Goal: Information Seeking & Learning: Learn about a topic

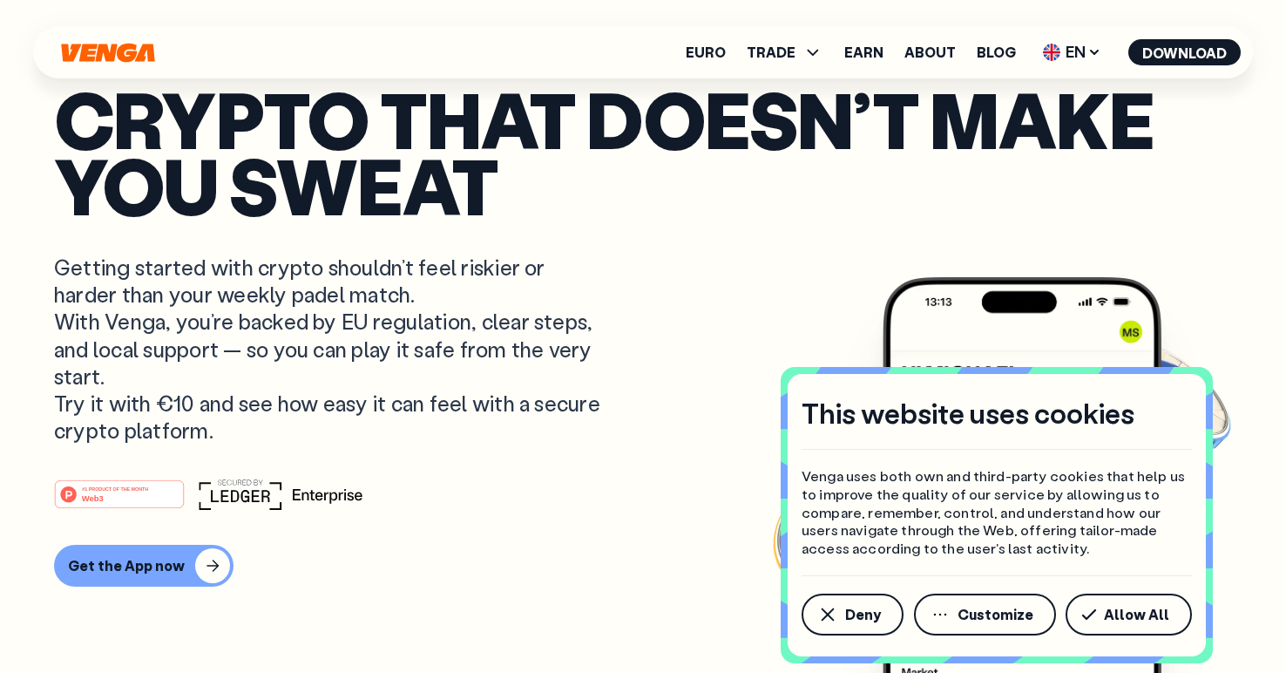
click at [220, 130] on p "Crypto that doesn’t make you sweat" at bounding box center [643, 151] width 1178 height 133
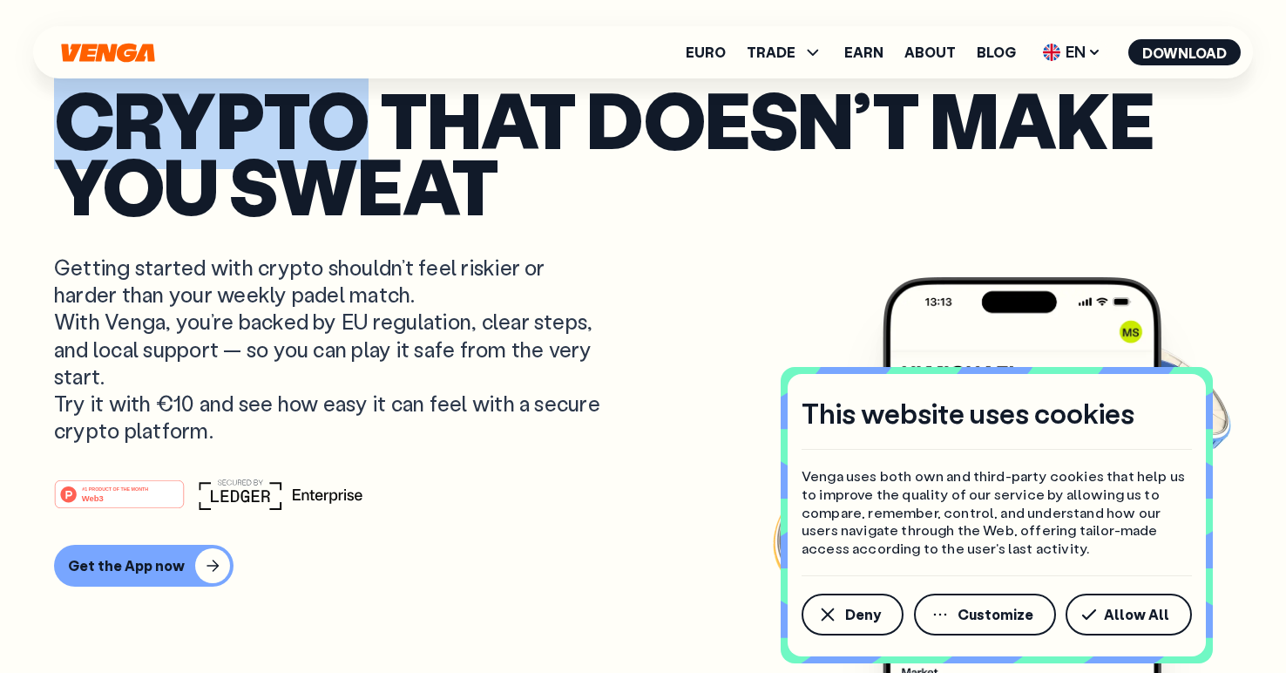
click at [221, 130] on p "Crypto that doesn’t make you sweat" at bounding box center [643, 151] width 1178 height 133
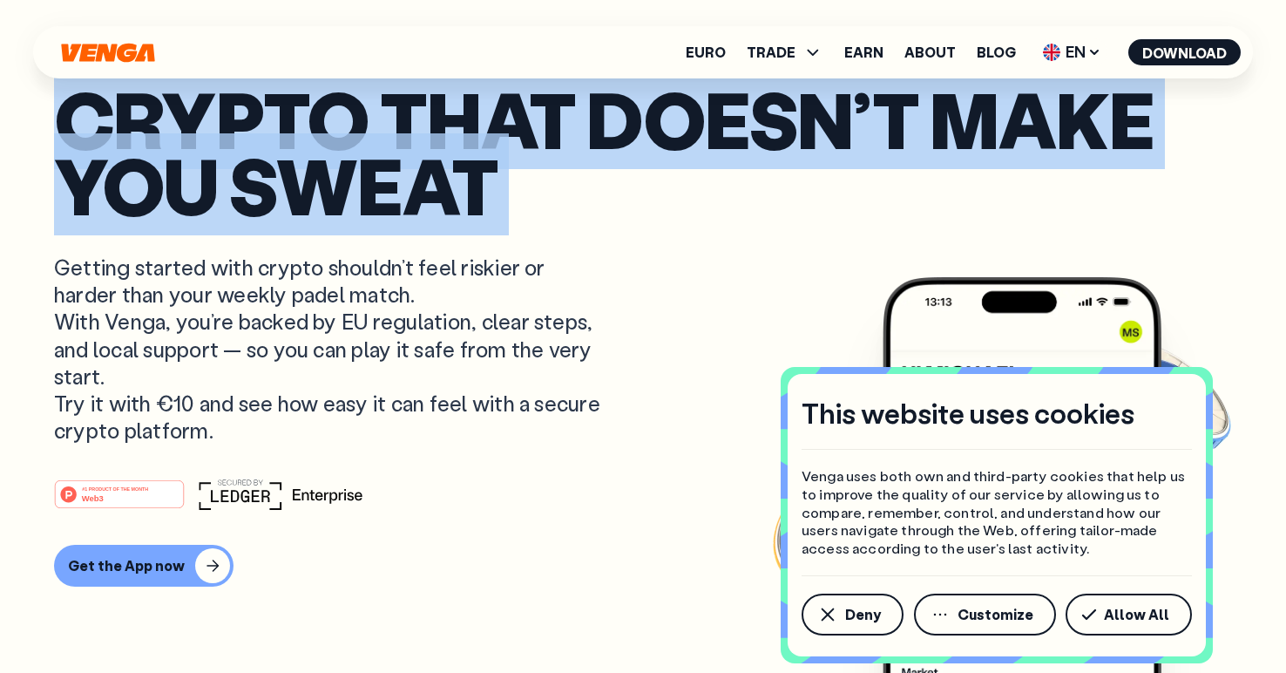
click at [221, 130] on p "Crypto that doesn’t make you sweat" at bounding box center [643, 151] width 1178 height 133
copy p "Crypto that doesn’t make you sweat"
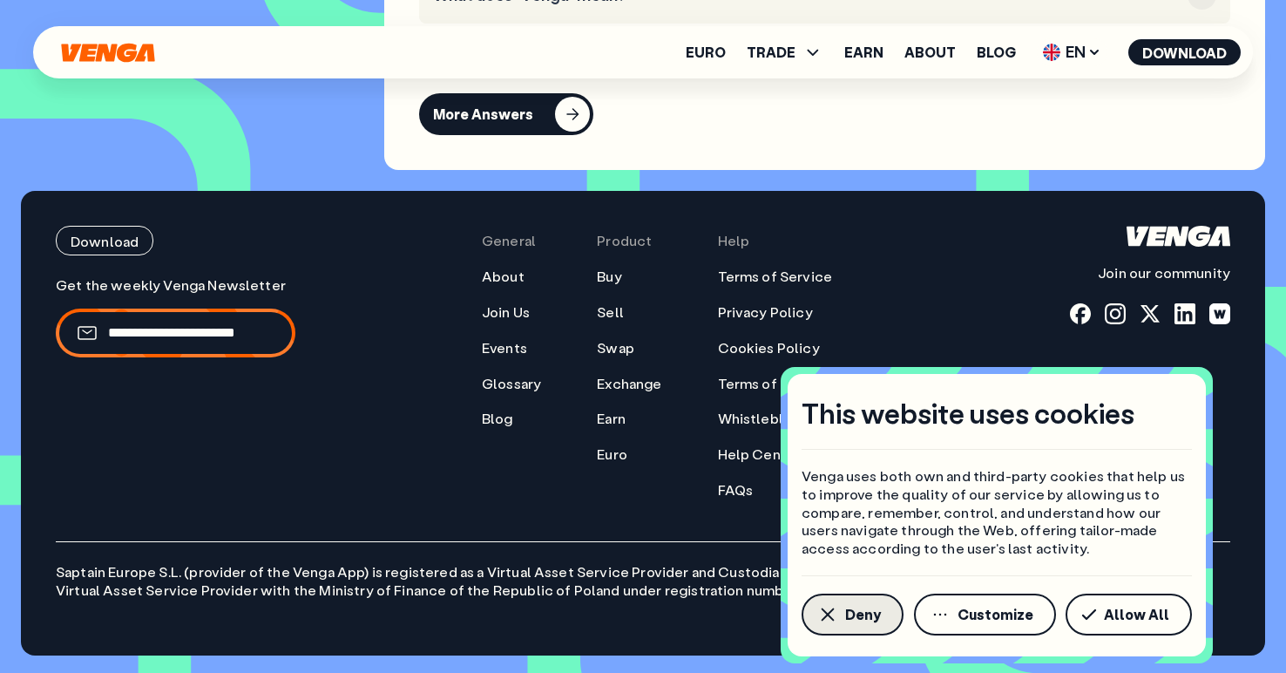
scroll to position [7869, 0]
click at [863, 616] on span "Deny" at bounding box center [863, 614] width 36 height 14
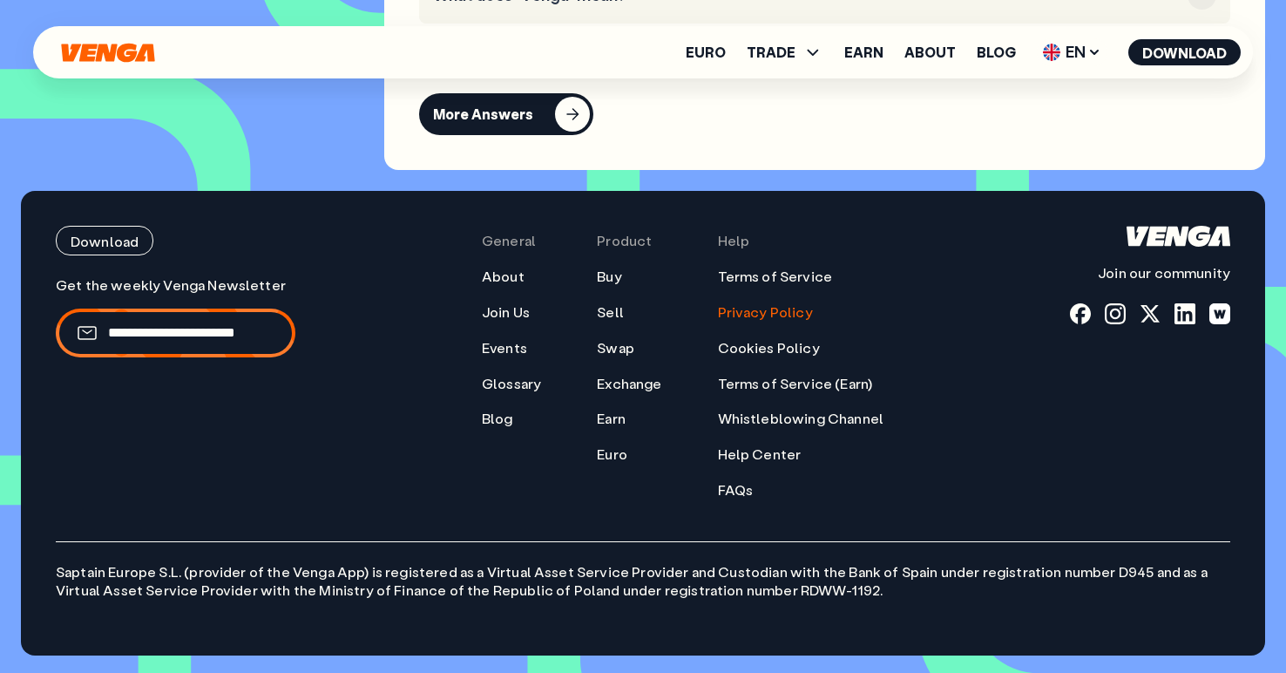
scroll to position [7867, 0]
click at [749, 318] on link "Privacy Policy" at bounding box center [765, 312] width 95 height 18
click at [750, 286] on link "Terms of Service" at bounding box center [775, 277] width 115 height 18
click at [1072, 324] on div at bounding box center [1080, 313] width 21 height 21
click at [1107, 324] on div at bounding box center [1115, 313] width 21 height 21
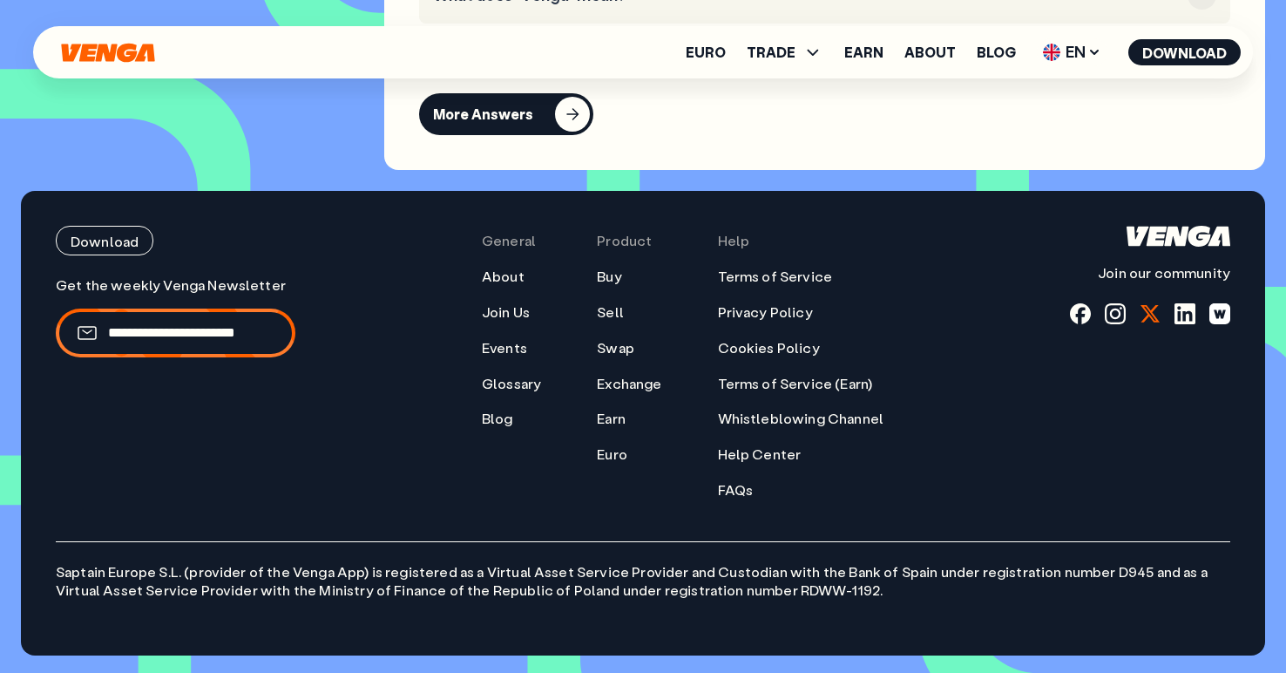
click at [1148, 323] on div at bounding box center [1150, 313] width 21 height 21
click at [1184, 321] on div at bounding box center [1185, 313] width 21 height 21
click at [1214, 321] on div at bounding box center [1219, 313] width 21 height 21
click at [507, 428] on link "Blog" at bounding box center [497, 419] width 31 height 18
click at [511, 286] on link "About" at bounding box center [503, 277] width 43 height 18
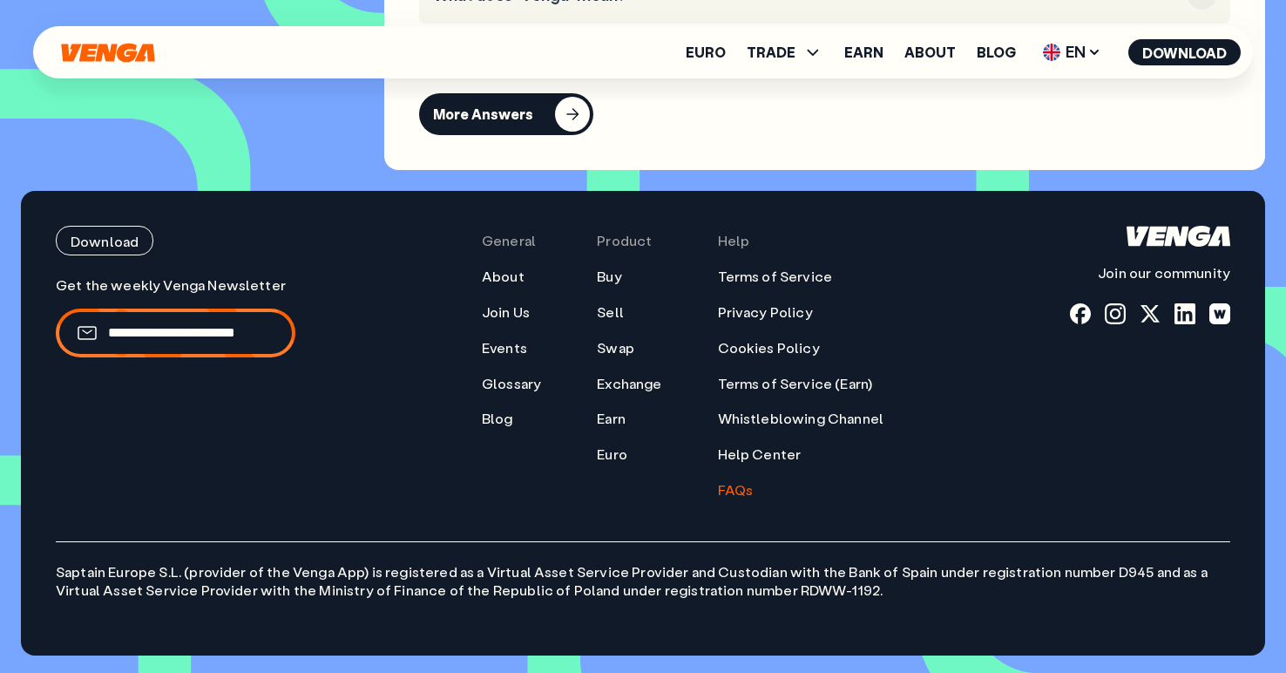
click at [725, 499] on link "FAQs" at bounding box center [736, 490] width 36 height 18
drag, startPoint x: 56, startPoint y: 585, endPoint x: 179, endPoint y: 585, distance: 123.7
click at [179, 585] on p "Saptain Europe S.L. (provider of the Venga App) is registered as a Virtual Asse…" at bounding box center [643, 570] width 1175 height 58
copy p "Saptain Europe S.L."
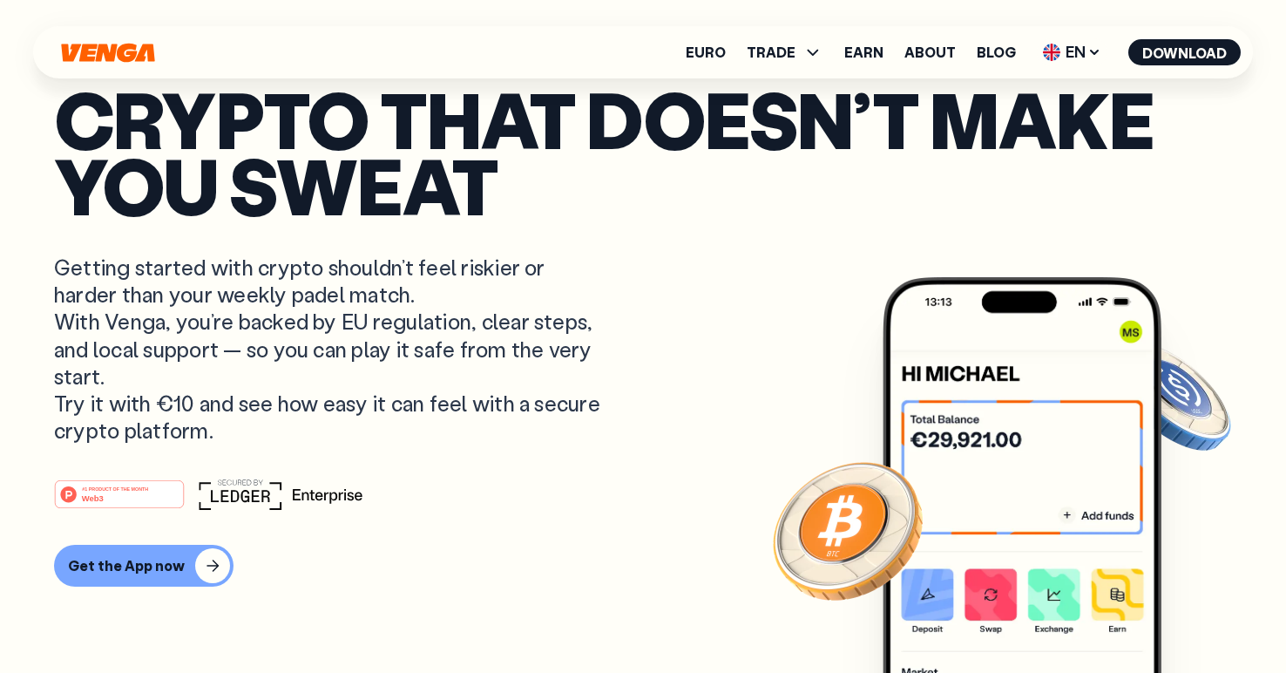
scroll to position [78, 0]
click at [181, 550] on button "Get the App now" at bounding box center [143, 566] width 179 height 42
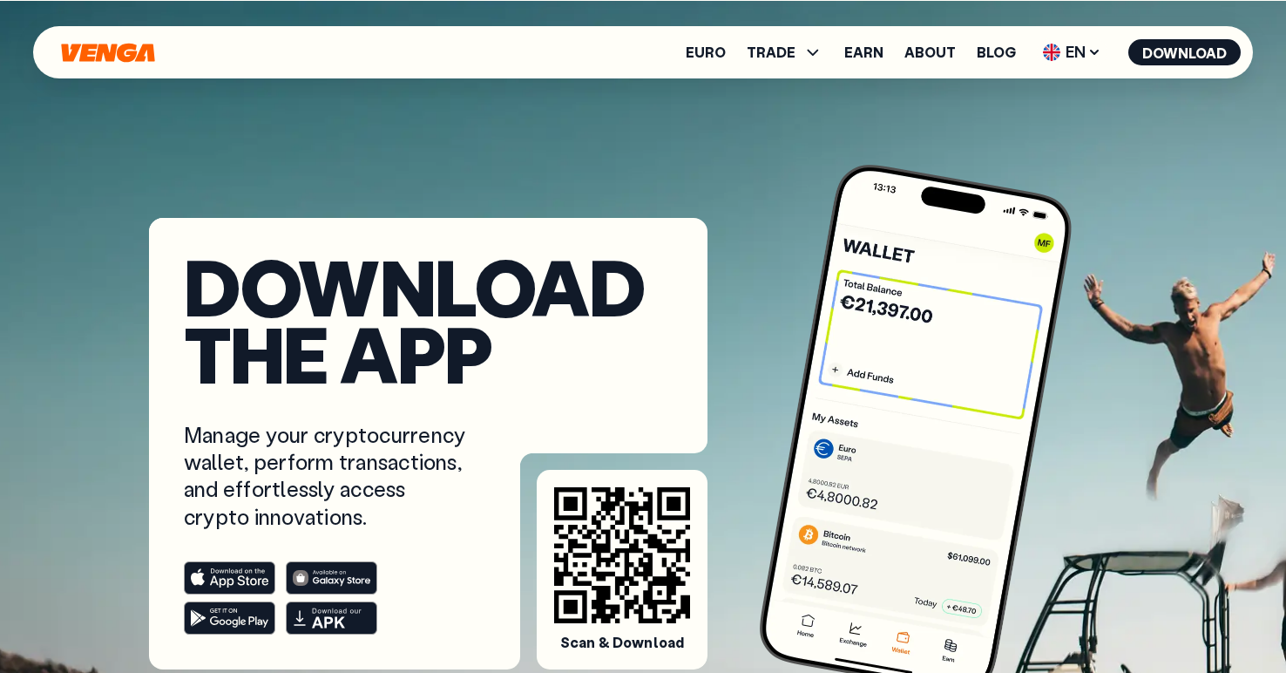
click at [230, 563] on rect at bounding box center [230, 577] width 91 height 32
click at [331, 580] on rect at bounding box center [332, 577] width 91 height 32
click at [239, 617] on icon at bounding box center [239, 621] width 58 height 11
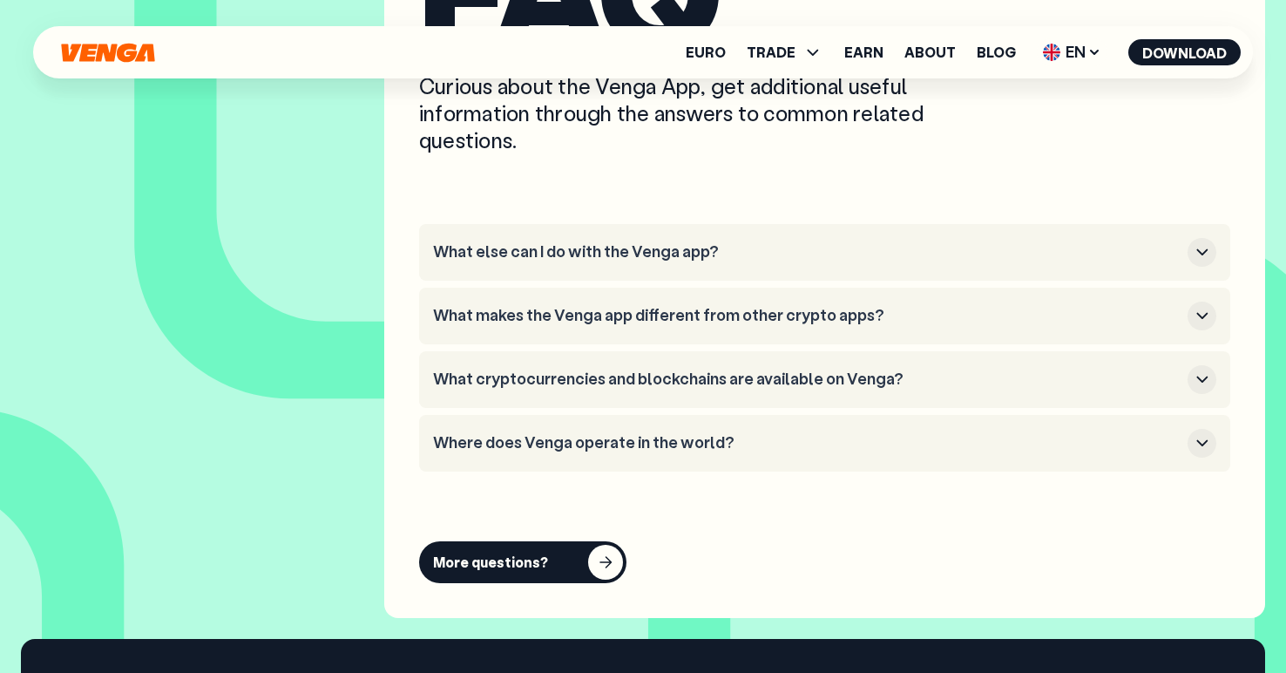
click at [742, 308] on h3 "What makes the Venga app different from other crypto apps?" at bounding box center [807, 315] width 748 height 19
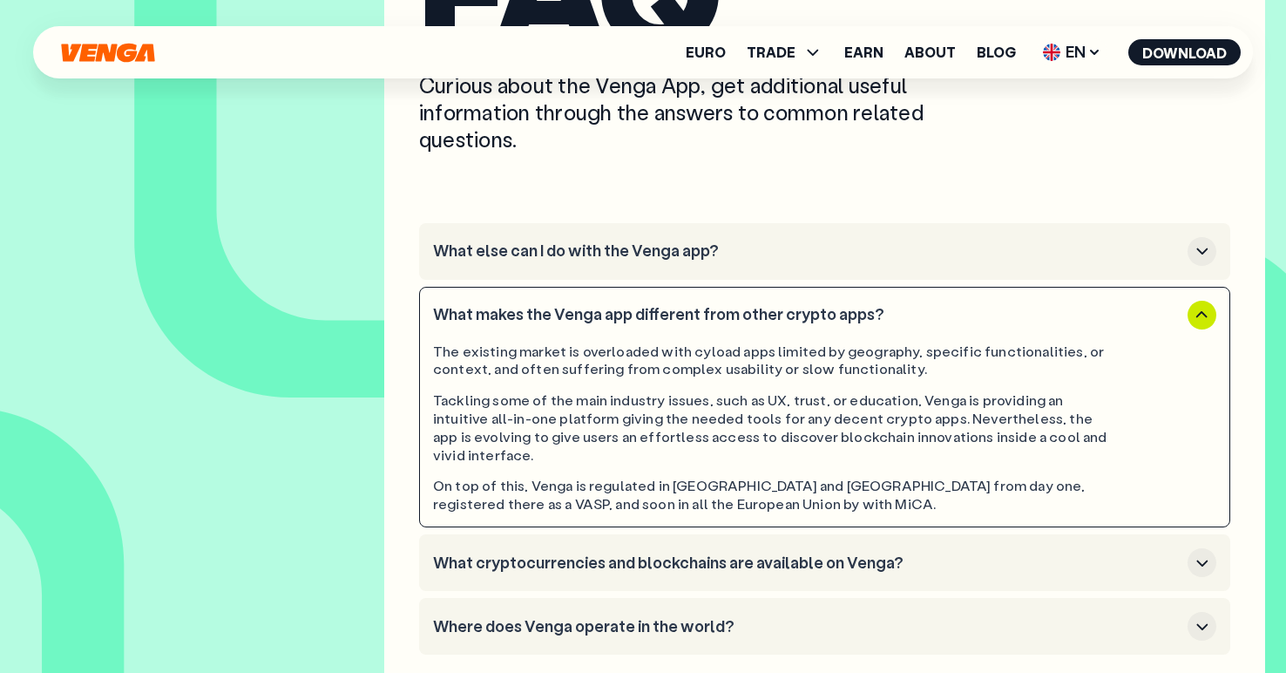
click at [722, 253] on h3 "What else can I do with the Venga app?" at bounding box center [807, 250] width 748 height 19
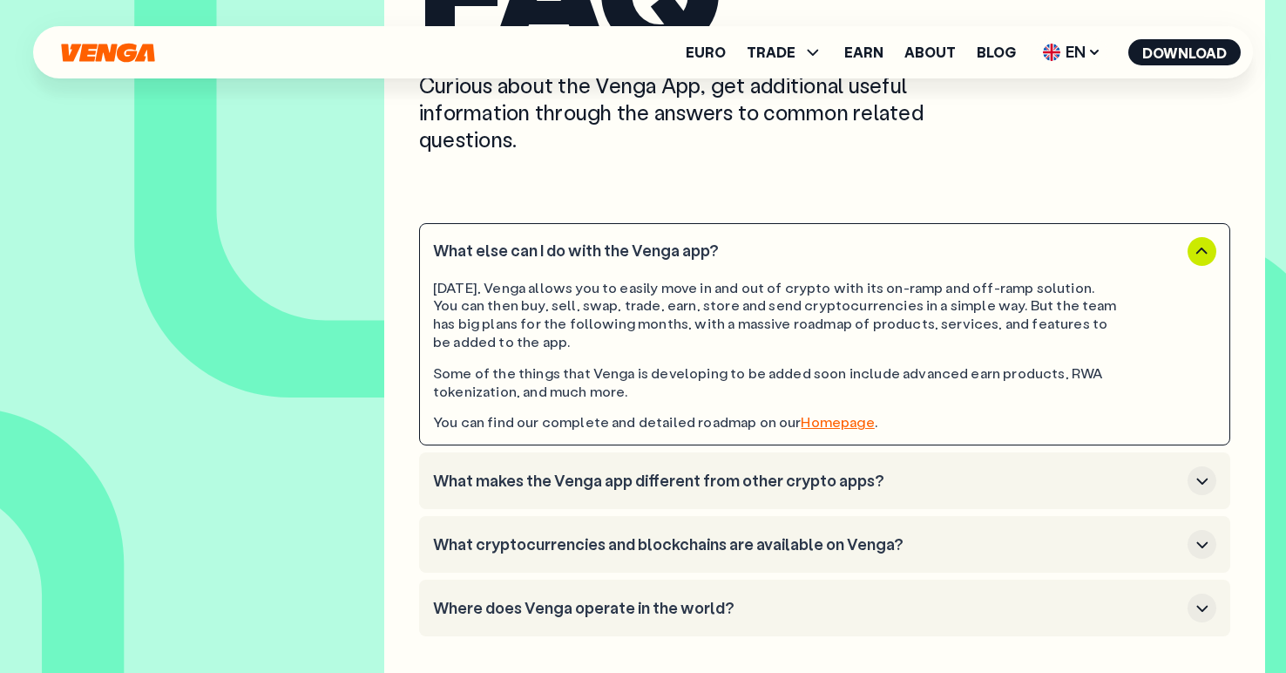
click at [706, 556] on button "What cryptocurrencies and blockchains are available on Venga?" at bounding box center [824, 544] width 783 height 29
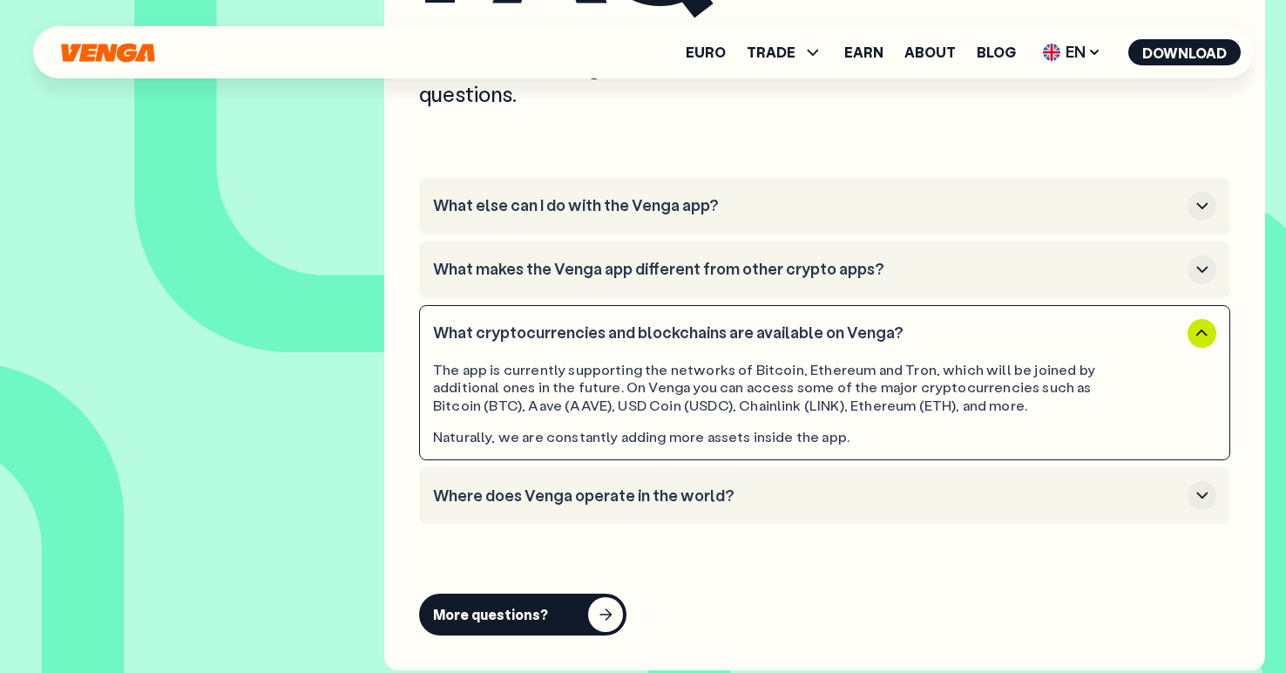
click at [698, 464] on ul "What else can I do with the Venga app? What makes the Venga app different from …" at bounding box center [824, 351] width 811 height 346
click at [681, 500] on h3 "Where does Venga operate in the world?" at bounding box center [807, 496] width 748 height 19
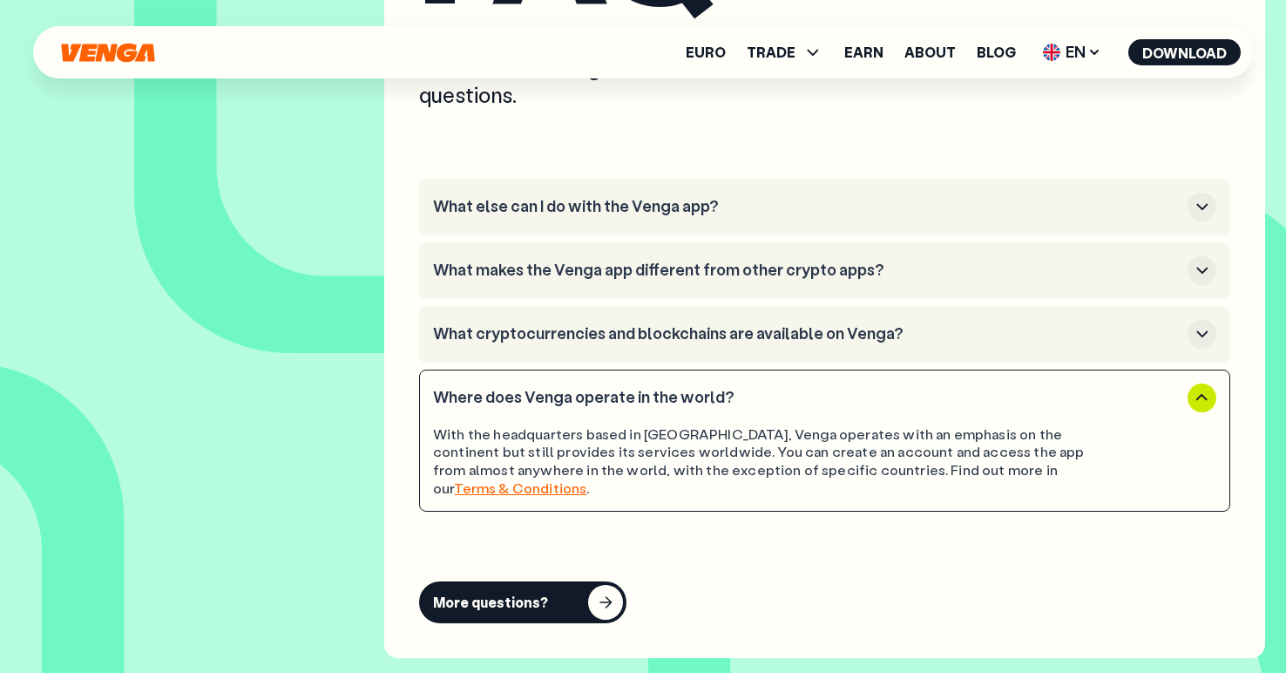
click at [644, 322] on button "What cryptocurrencies and blockchains are available on Venga?" at bounding box center [824, 334] width 783 height 29
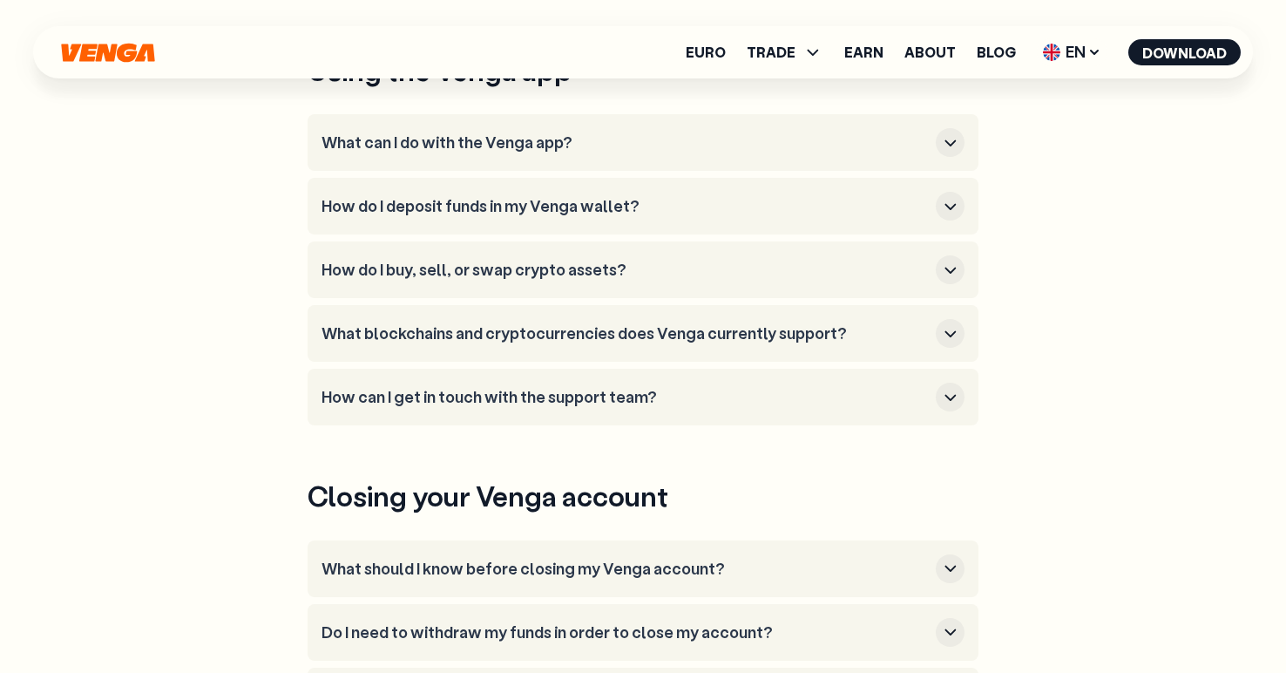
scroll to position [702, 0]
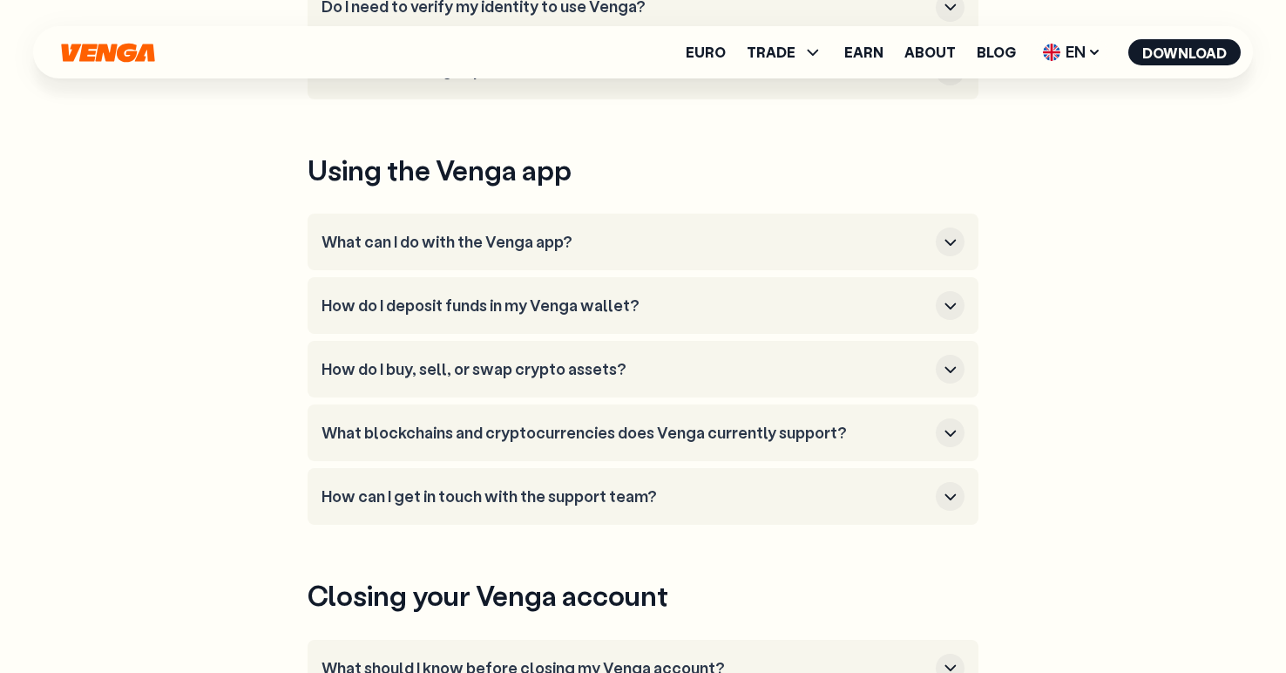
click at [606, 242] on h3 "What can I do with the Venga app?" at bounding box center [625, 242] width 607 height 19
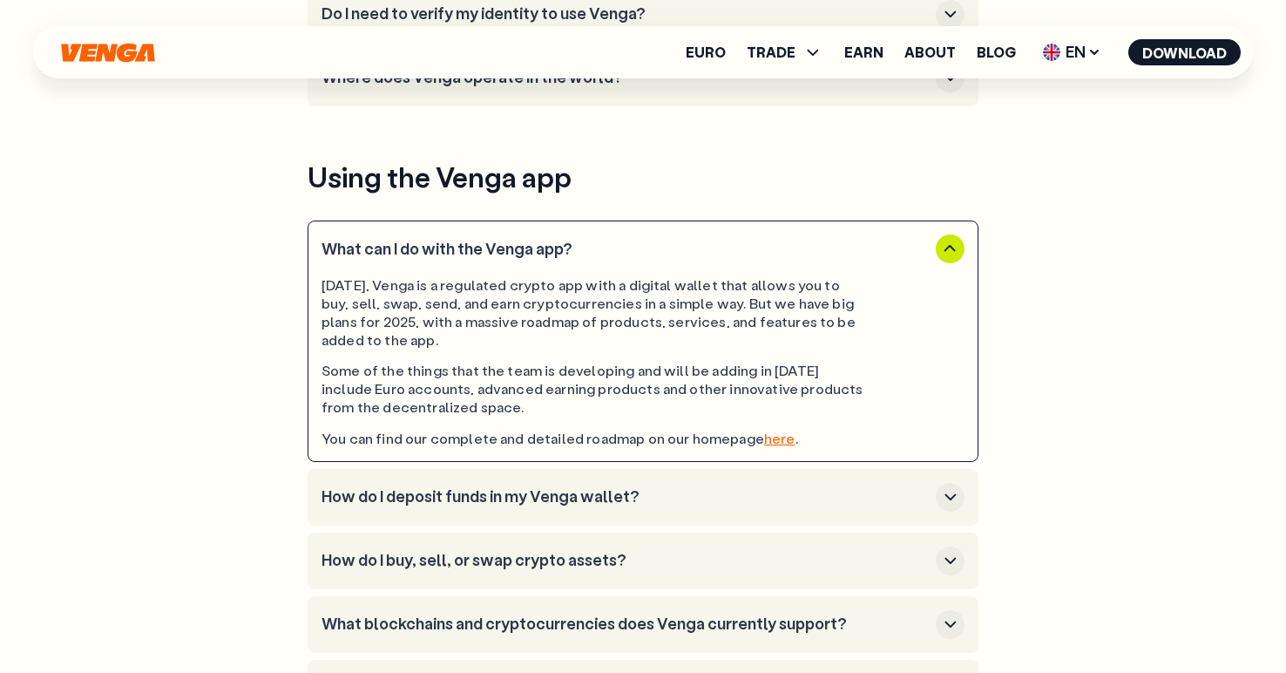
click at [612, 510] on button "How do I deposit funds in my Venga wallet?" at bounding box center [643, 497] width 643 height 29
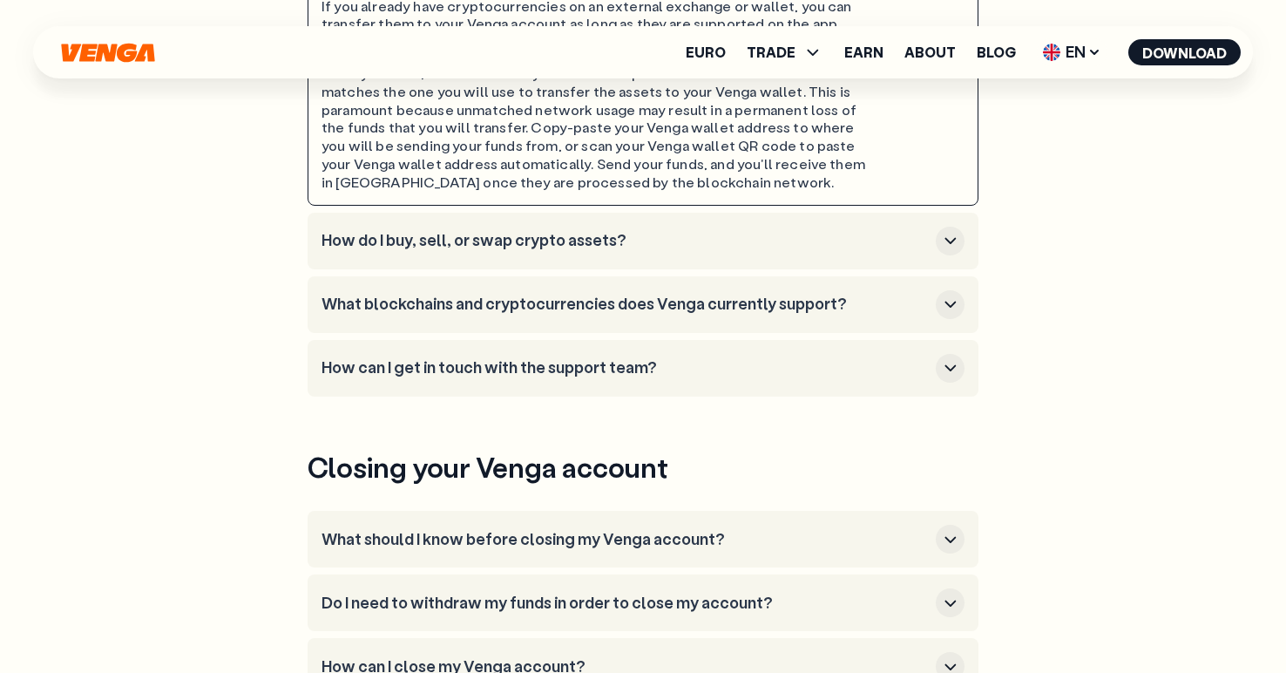
click at [586, 256] on li "How do I buy, sell, or swap crypto assets?" at bounding box center [643, 241] width 671 height 57
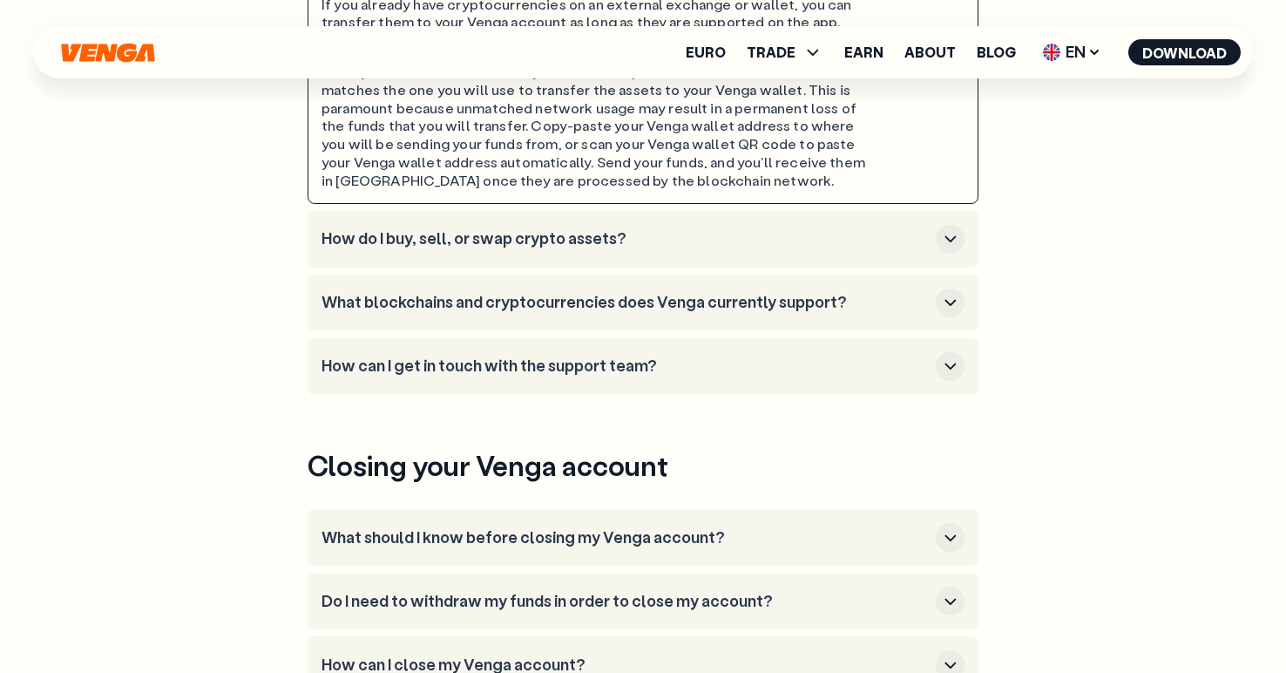
scroll to position [1124, 0]
click at [567, 247] on h3 "How do I buy, sell, or swap crypto assets?" at bounding box center [625, 237] width 607 height 19
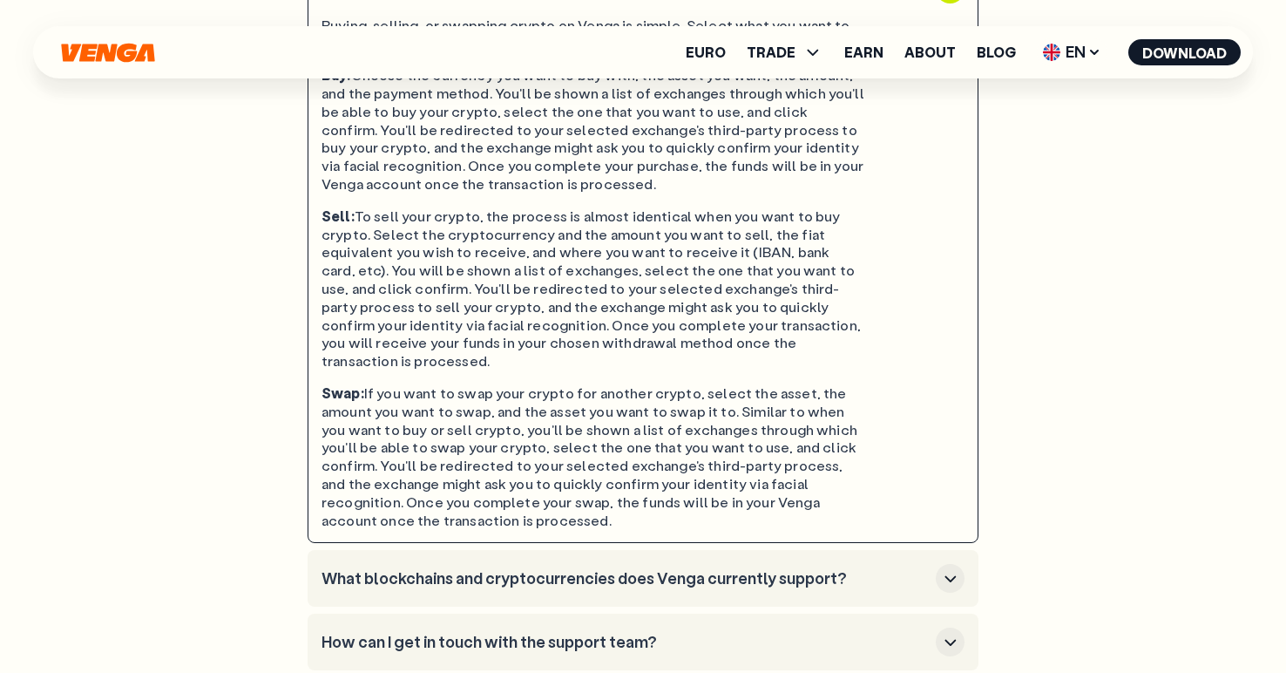
click at [595, 569] on h3 "What blockchains and cryptocurrencies does Venga currently support?" at bounding box center [625, 578] width 607 height 19
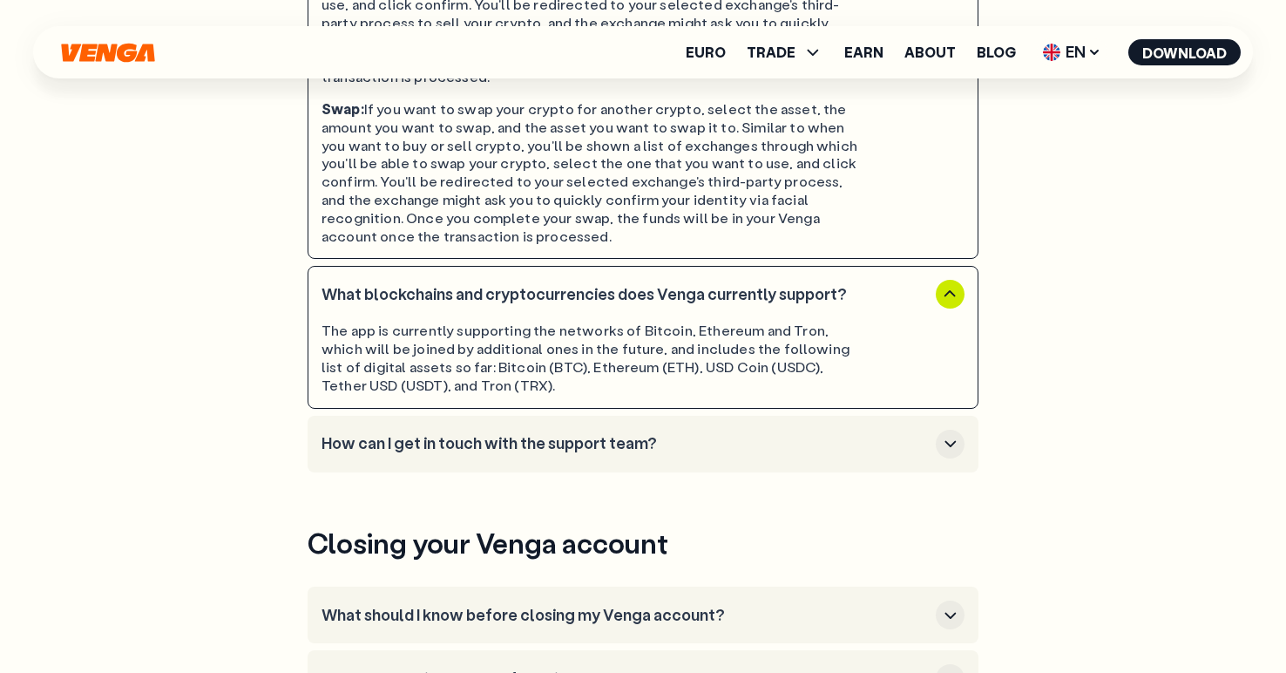
scroll to position [1659, 0]
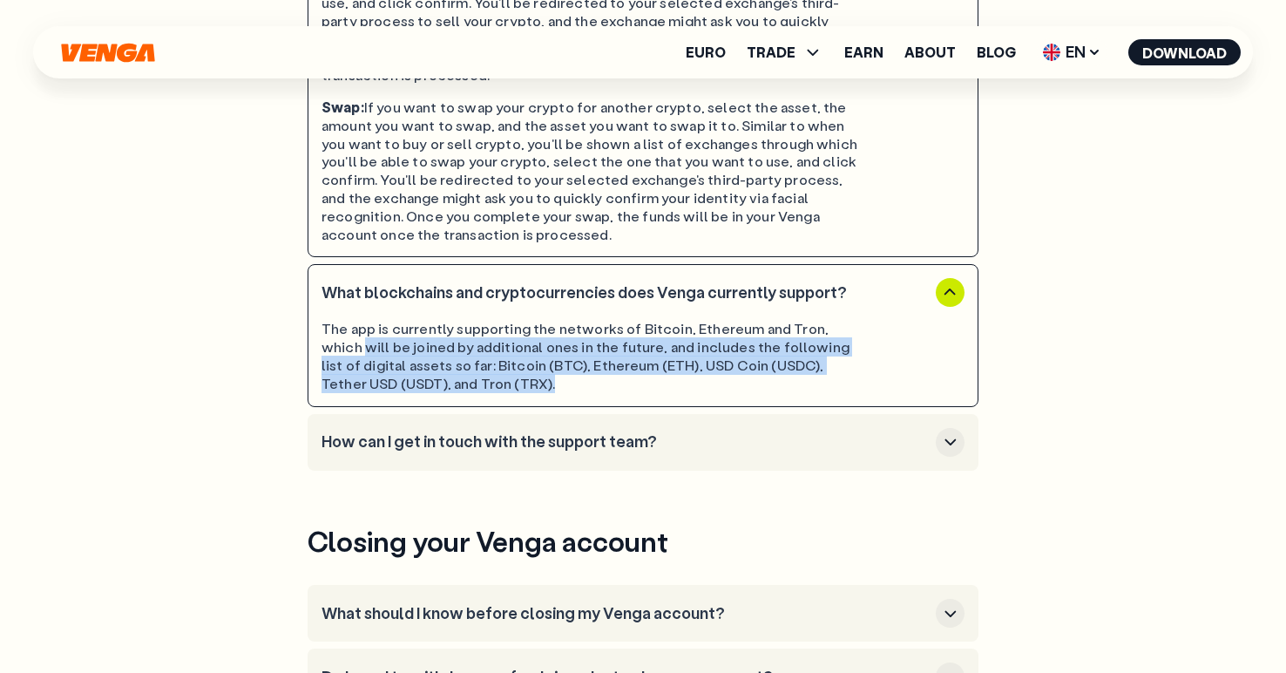
drag, startPoint x: 617, startPoint y: 357, endPoint x: 273, endPoint y: 319, distance: 346.3
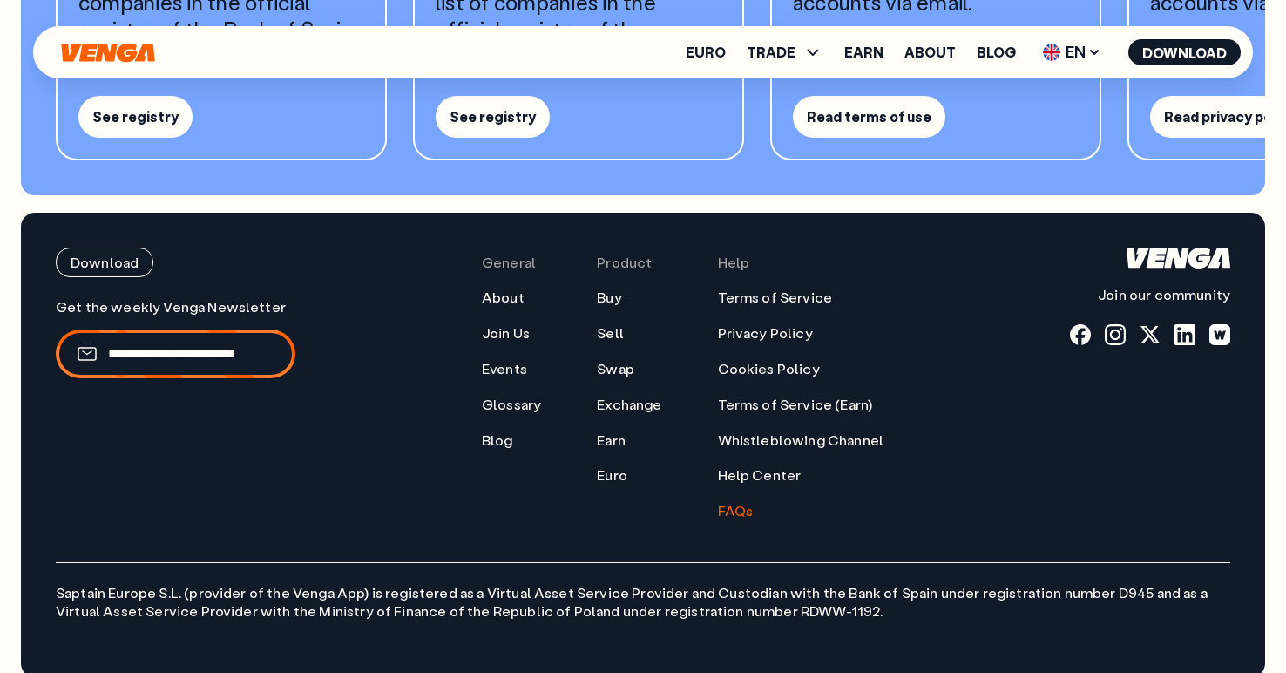
scroll to position [3022, 0]
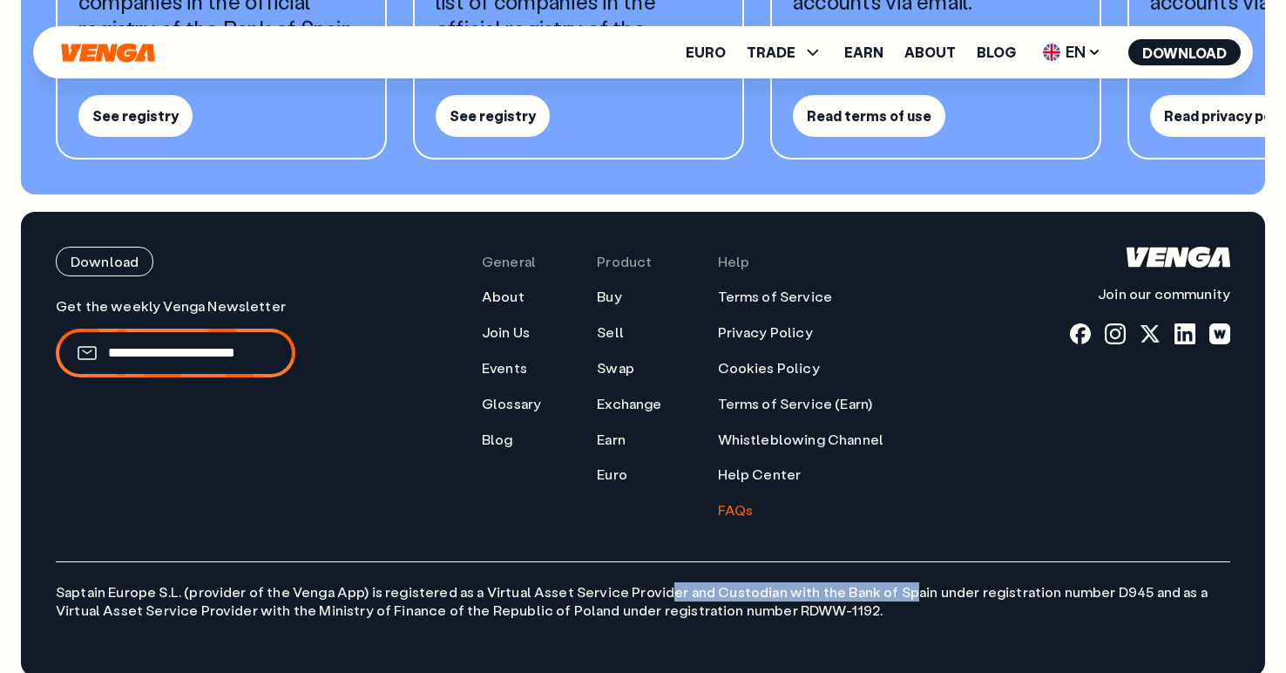
drag, startPoint x: 660, startPoint y: 568, endPoint x: 887, endPoint y: 569, distance: 226.6
click at [887, 569] on p "Saptain Europe S.L. (provider of the Venga App) is registered as a Virtual Asse…" at bounding box center [643, 590] width 1175 height 58
click at [953, 573] on p "Saptain Europe S.L. (provider of the Venga App) is registered as a Virtual Asse…" at bounding box center [643, 590] width 1175 height 58
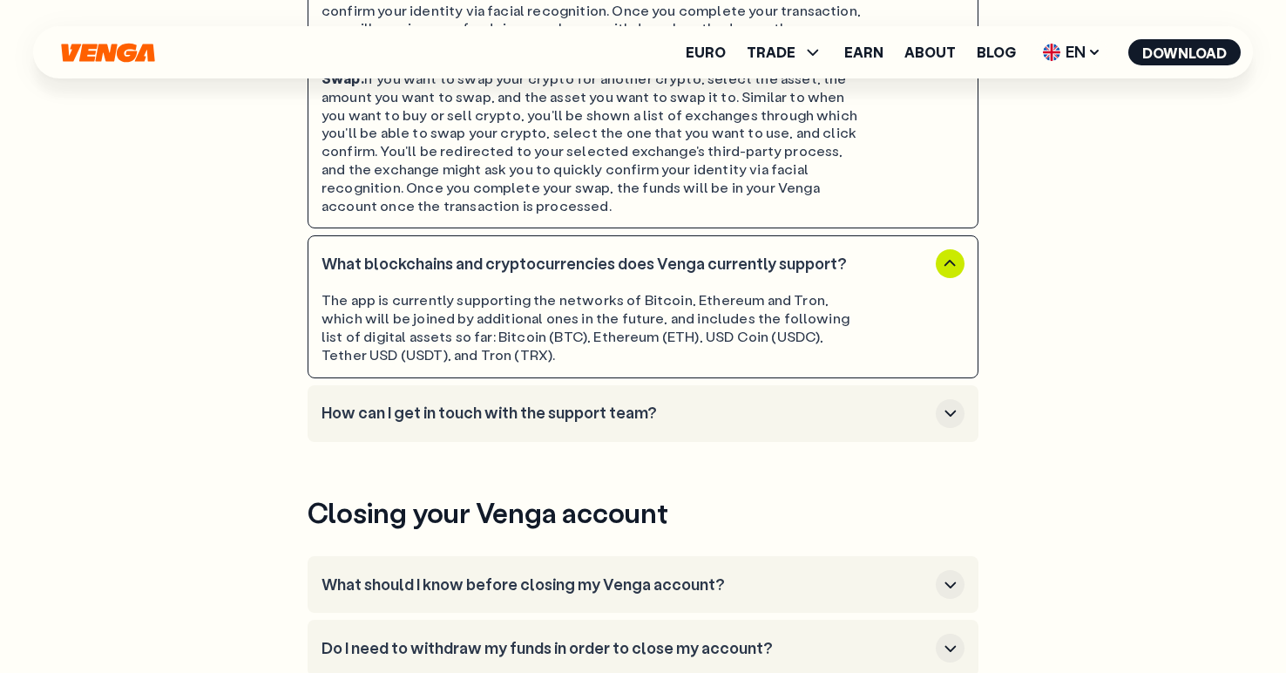
scroll to position [1689, 0]
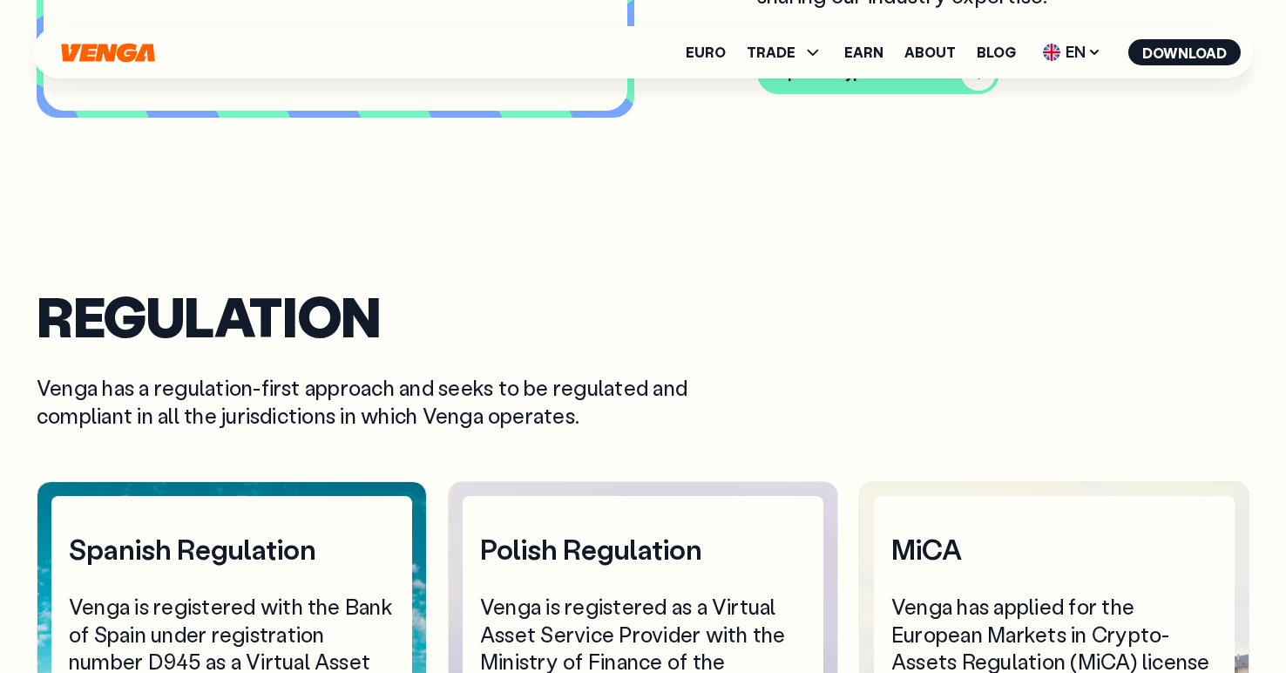
scroll to position [5455, 0]
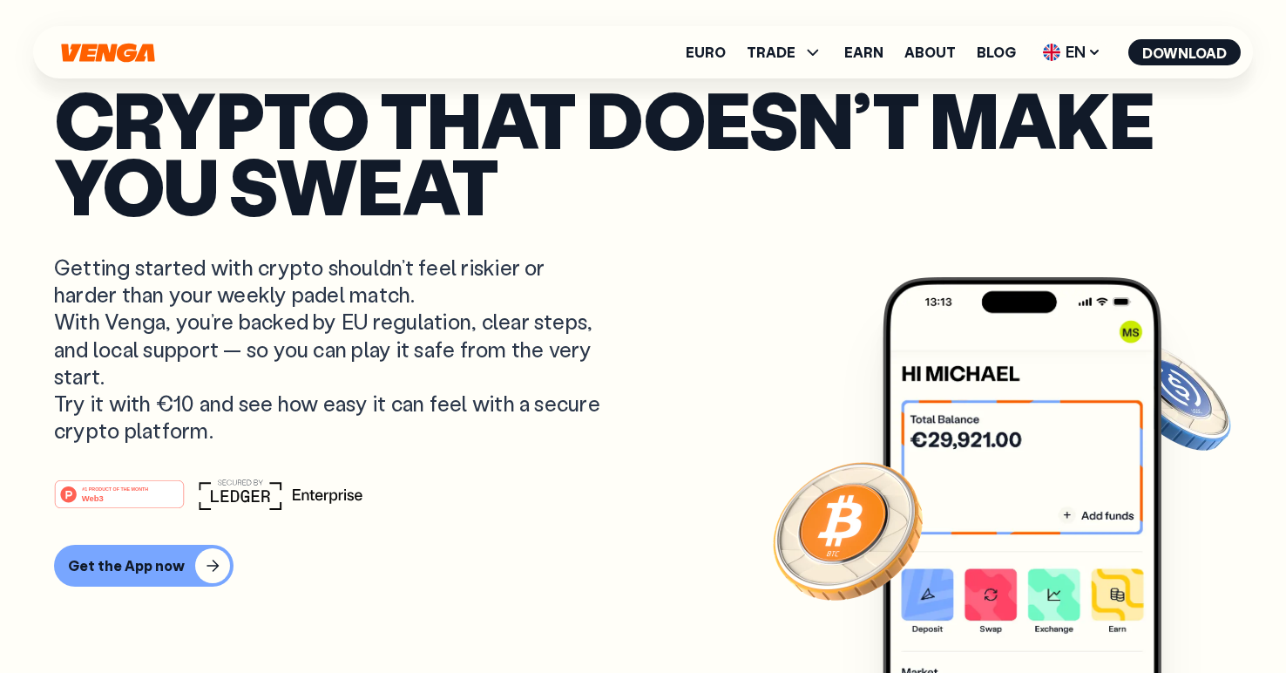
click at [433, 330] on p "Getting started with crypto shouldn’t feel riskier or harder than your weekly p…" at bounding box center [329, 349] width 551 height 190
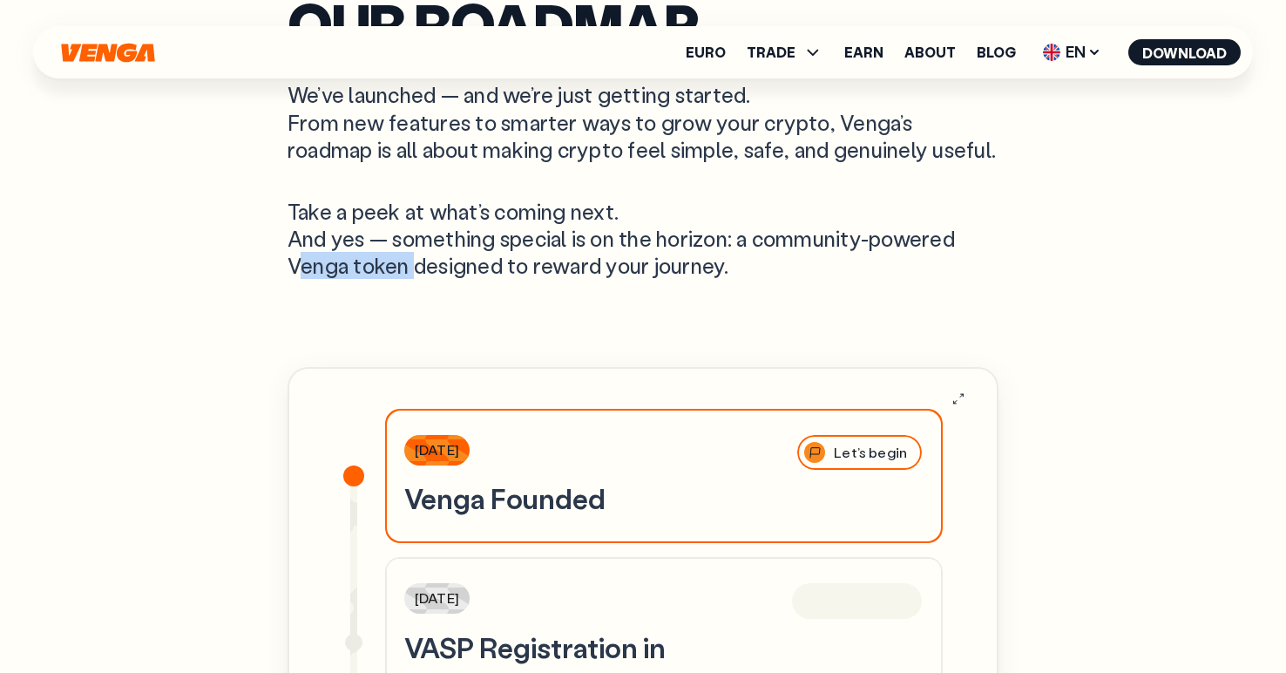
drag, startPoint x: 284, startPoint y: 291, endPoint x: 405, endPoint y: 289, distance: 121.1
